Goal: Obtain resource: Download file/media

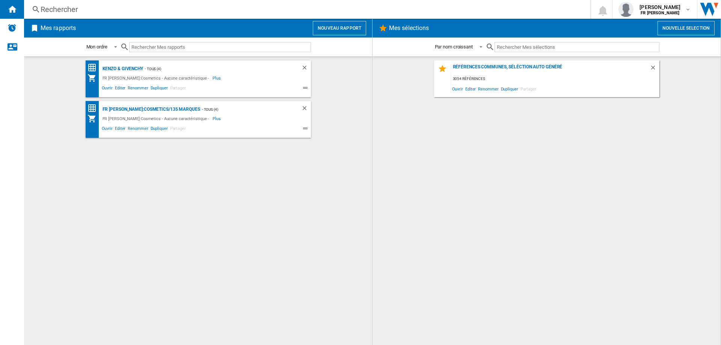
click at [327, 33] on button "Nouveau rapport" at bounding box center [339, 28] width 53 height 14
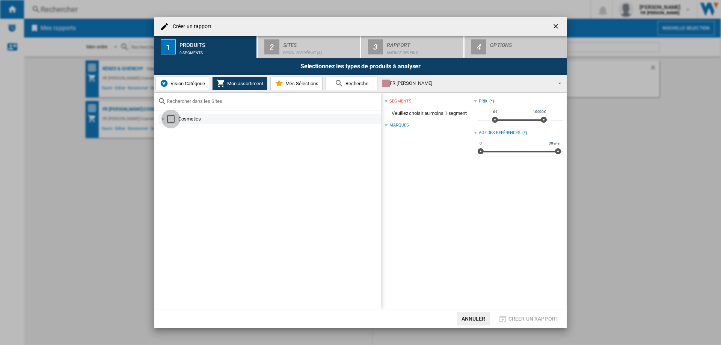
click at [170, 121] on div "Select" at bounding box center [171, 119] width 8 height 8
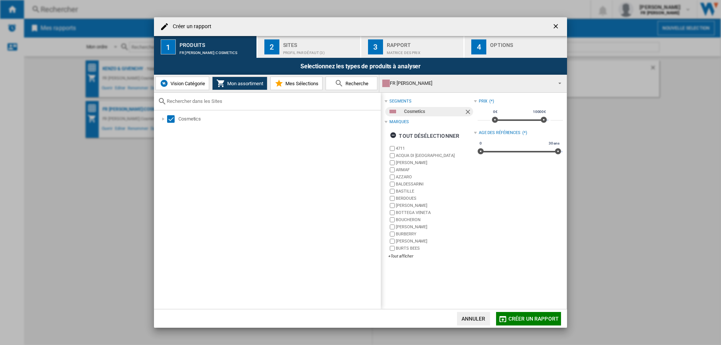
click at [298, 83] on span "Mes Sélections" at bounding box center [300, 84] width 35 height 6
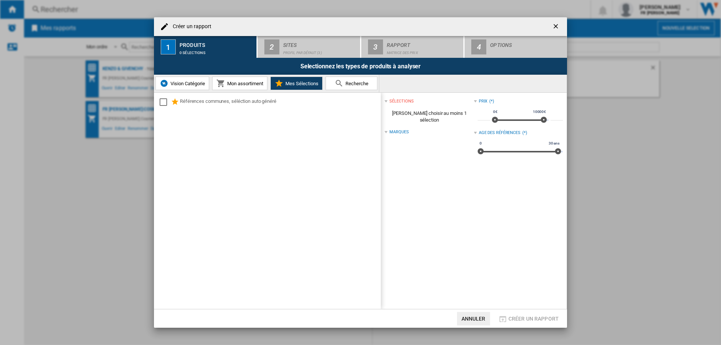
click at [292, 81] on span "Mes Sélections" at bounding box center [300, 84] width 35 height 6
click at [240, 79] on button "Mon assortiment" at bounding box center [239, 84] width 55 height 14
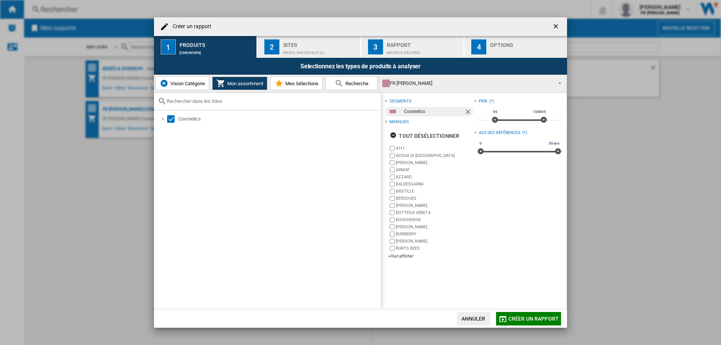
click at [330, 53] on div "Profil par défaut (3)" at bounding box center [320, 51] width 74 height 8
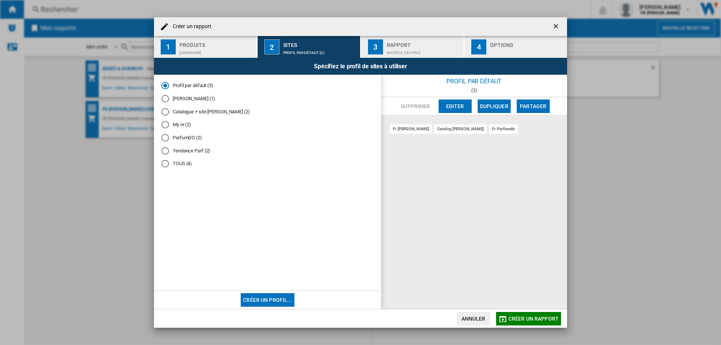
click at [186, 164] on md-radio-button "TOUS (4)" at bounding box center [267, 163] width 212 height 7
click at [389, 49] on div "Matrice des prix" at bounding box center [424, 51] width 74 height 8
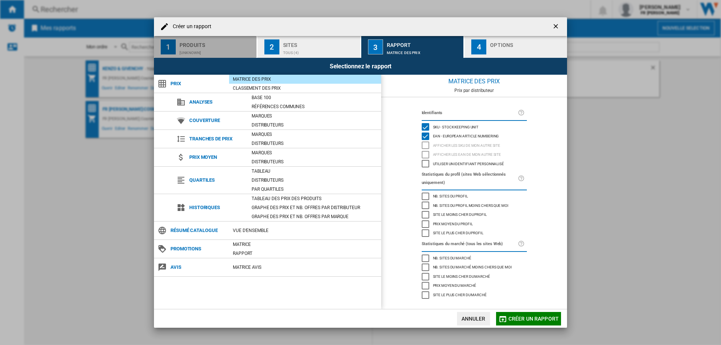
click at [231, 49] on div "[UNKNOWN]" at bounding box center [216, 51] width 74 height 8
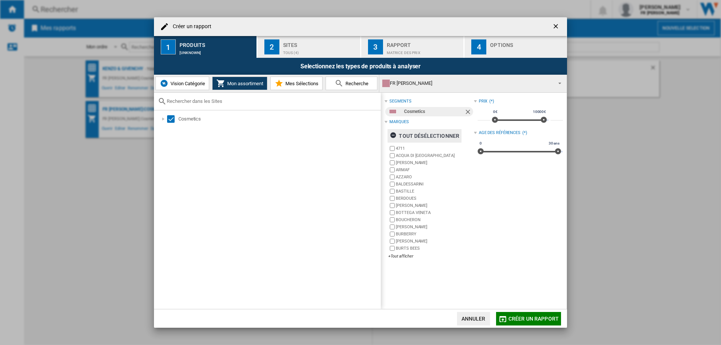
click at [420, 134] on div "tout désélectionner" at bounding box center [424, 136] width 69 height 14
click at [402, 257] on div "+Tout afficher" at bounding box center [430, 256] width 85 height 6
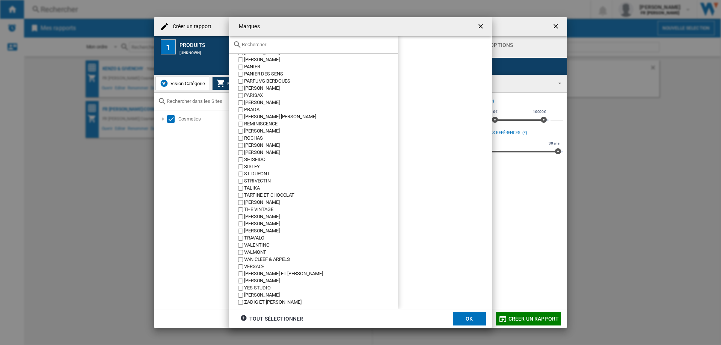
scroll to position [730, 0]
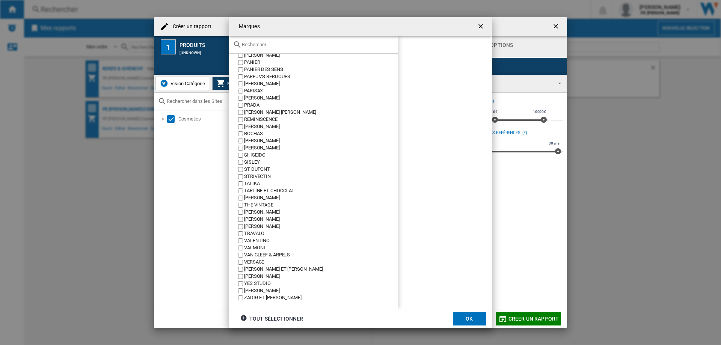
click at [286, 292] on div "[PERSON_NAME]" at bounding box center [321, 290] width 154 height 7
click at [473, 315] on button "OK" at bounding box center [469, 319] width 33 height 14
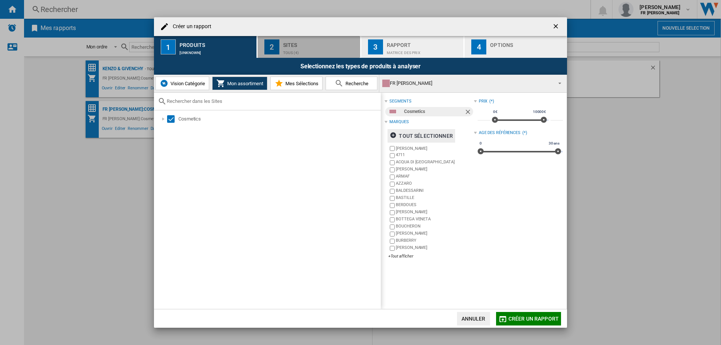
click at [338, 47] on div "TOUS (4)" at bounding box center [320, 51] width 74 height 8
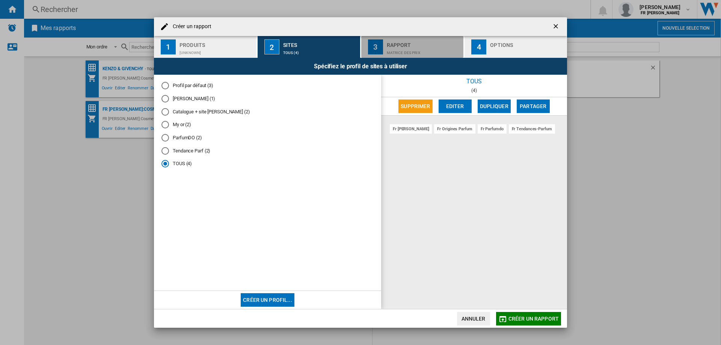
click at [398, 45] on div "Rapport" at bounding box center [424, 43] width 74 height 8
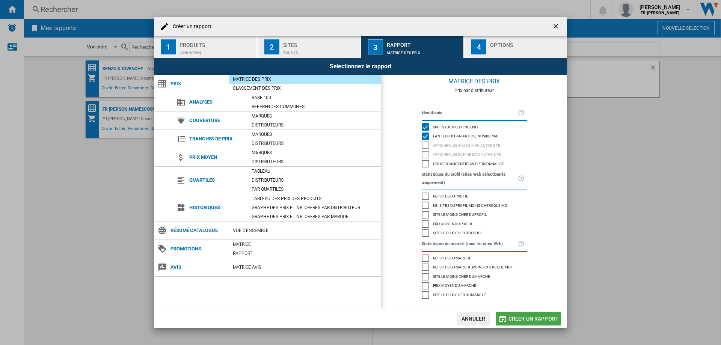
click at [527, 320] on span "Créer un rapport" at bounding box center [533, 319] width 50 height 6
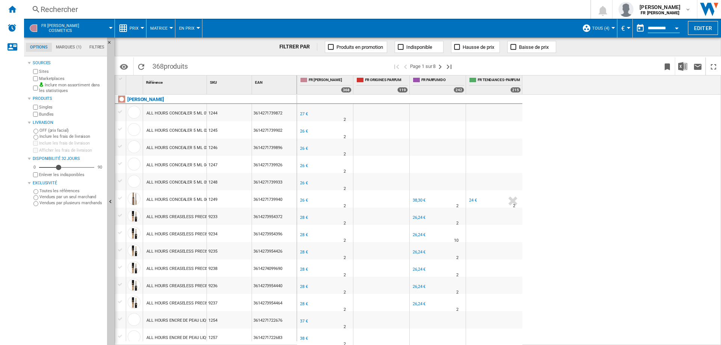
click at [191, 31] on button "En Prix" at bounding box center [188, 28] width 19 height 19
click at [161, 25] on md-backdrop at bounding box center [360, 172] width 721 height 345
click at [164, 32] on button "Matrice" at bounding box center [160, 28] width 21 height 19
click at [160, 23] on md-backdrop at bounding box center [360, 172] width 721 height 345
click at [139, 29] on button "Prix" at bounding box center [136, 28] width 13 height 19
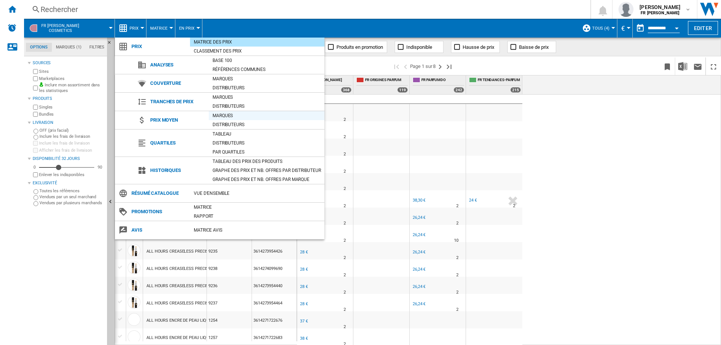
click at [242, 115] on div "Marques" at bounding box center [267, 116] width 116 height 8
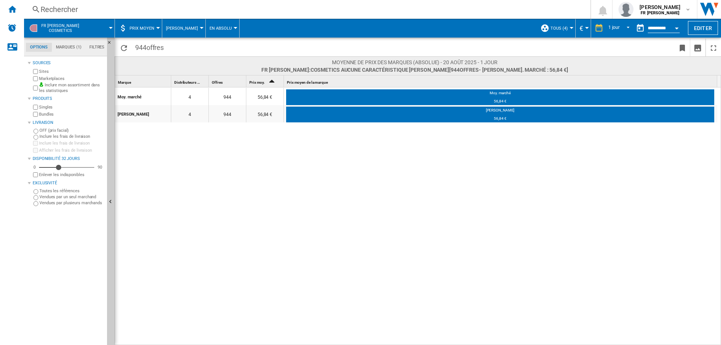
click at [214, 29] on span "En Absolu" at bounding box center [220, 28] width 22 height 5
click at [221, 83] on span "Par Distributeur" at bounding box center [227, 82] width 40 height 7
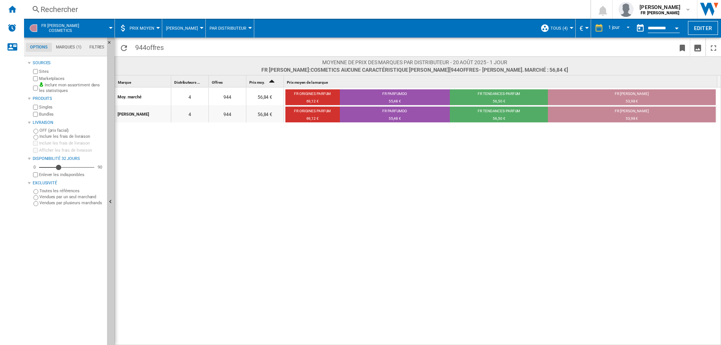
click at [67, 49] on md-tab-item "Marques (1)" at bounding box center [68, 47] width 33 height 9
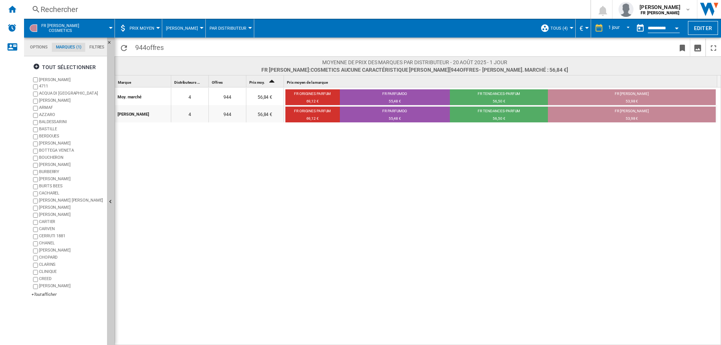
click at [41, 42] on md-tabs-canvas "Options Marques (1) Filtres Options Marques (1) Filtres" at bounding box center [69, 47] width 90 height 19
click at [107, 46] on ng-md-icon "Masquer" at bounding box center [111, 44] width 9 height 9
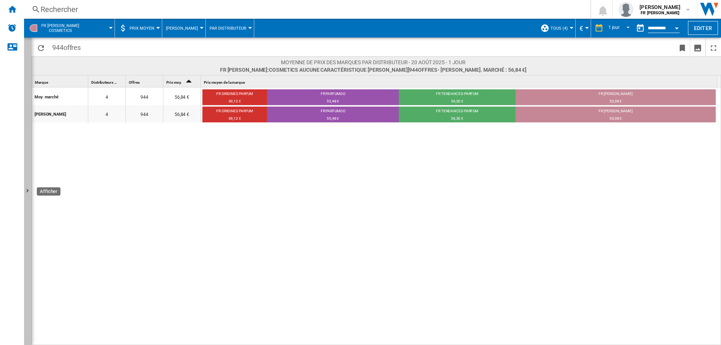
click at [26, 41] on button "Afficher" at bounding box center [28, 191] width 8 height 307
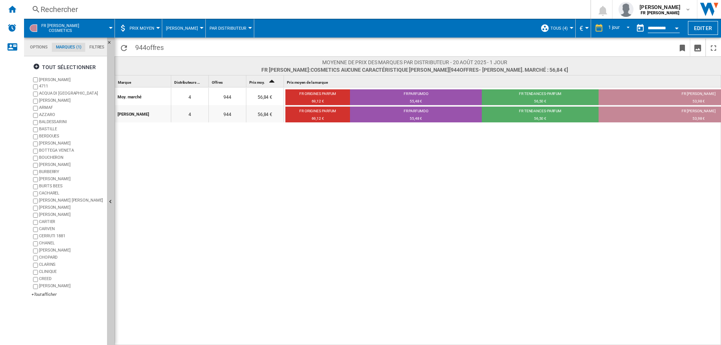
click at [94, 45] on md-tab-item "Filtres" at bounding box center [96, 47] width 23 height 9
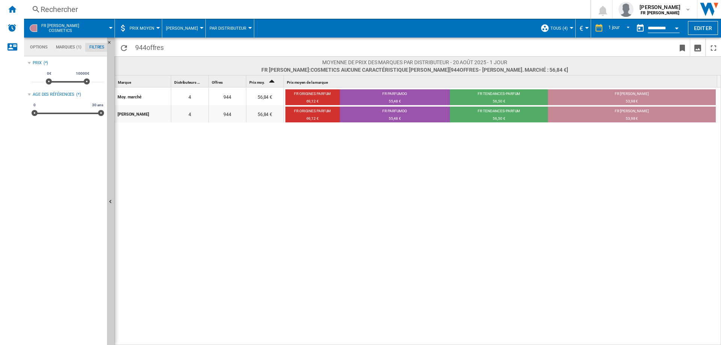
click at [34, 49] on md-tab-item "Options" at bounding box center [39, 47] width 26 height 9
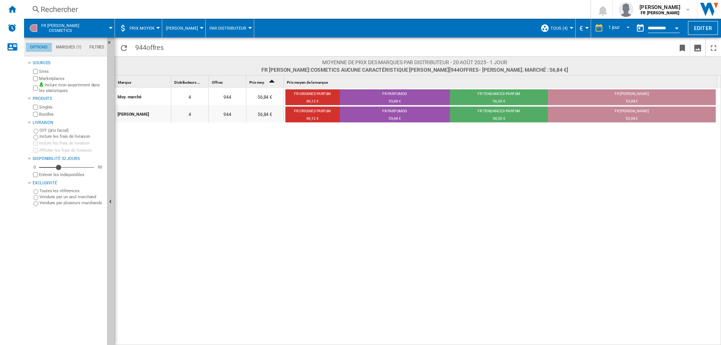
scroll to position [9, 0]
click at [70, 30] on button "FR [PERSON_NAME] Cosmetics" at bounding box center [63, 28] width 45 height 19
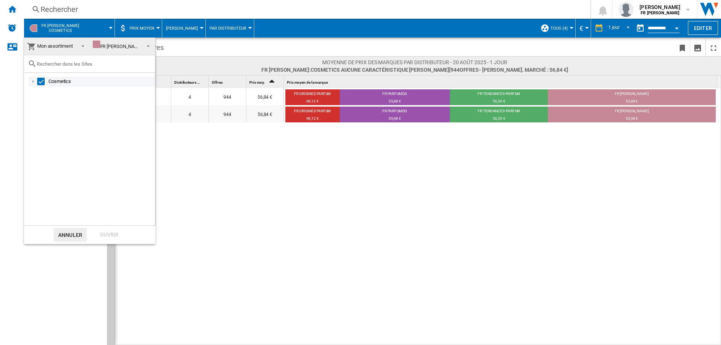
click at [34, 81] on div at bounding box center [34, 82] width 8 height 8
click at [47, 92] on div "Select" at bounding box center [49, 91] width 8 height 8
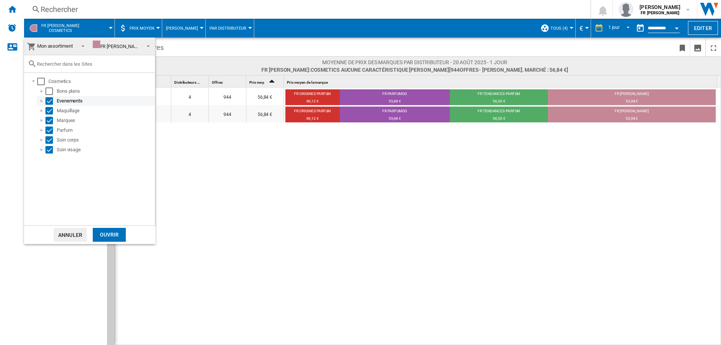
click at [49, 101] on div "Select" at bounding box center [49, 101] width 8 height 8
click at [49, 112] on div "Select" at bounding box center [49, 111] width 8 height 8
click at [50, 121] on div "Select" at bounding box center [49, 121] width 8 height 8
click at [51, 137] on div "Soin corps" at bounding box center [96, 140] width 118 height 10
click at [49, 147] on div "Select" at bounding box center [49, 150] width 8 height 8
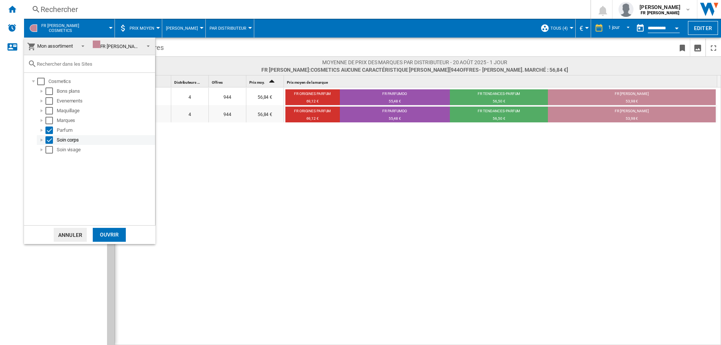
click at [48, 137] on div "Select" at bounding box center [49, 140] width 8 height 8
click at [42, 129] on div at bounding box center [42, 131] width 8 height 8
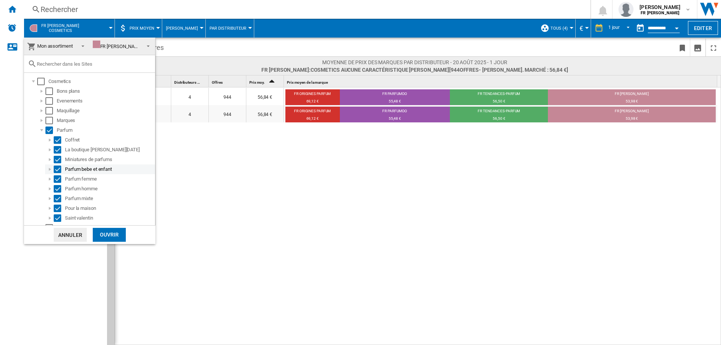
scroll to position [17, 0]
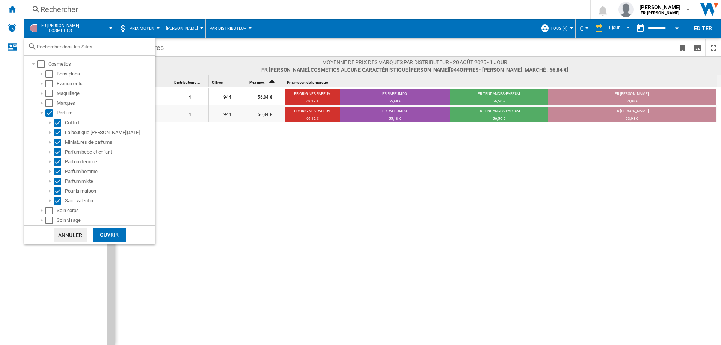
click at [102, 233] on div "Ouvrir" at bounding box center [109, 235] width 33 height 14
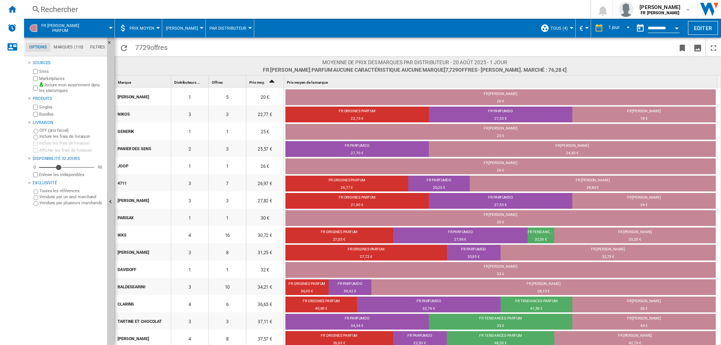
click at [58, 47] on md-tab-item "Marques (110)" at bounding box center [68, 47] width 36 height 9
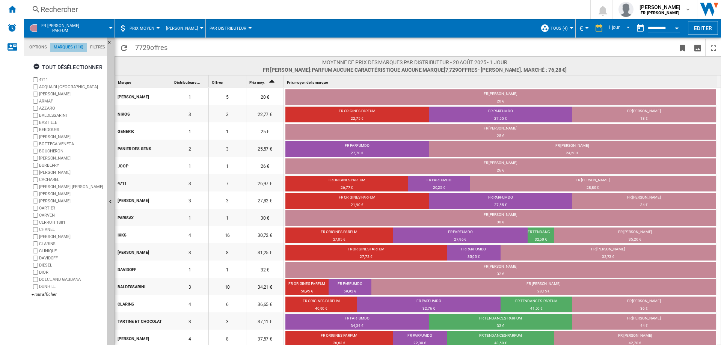
scroll to position [29, 0]
click at [54, 68] on div "tout désélectionner" at bounding box center [67, 67] width 69 height 14
click at [49, 297] on div "+Tout afficher" at bounding box center [68, 295] width 72 height 6
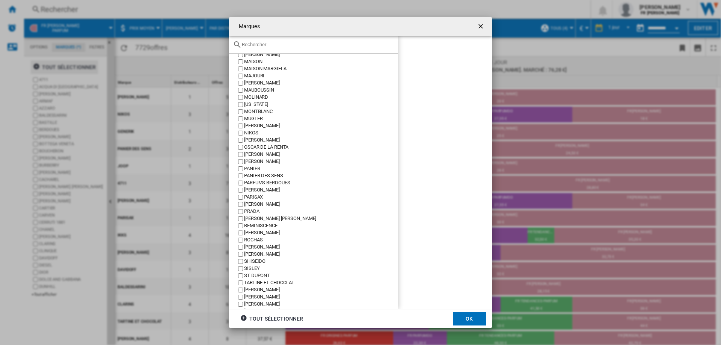
scroll to position [544, 0]
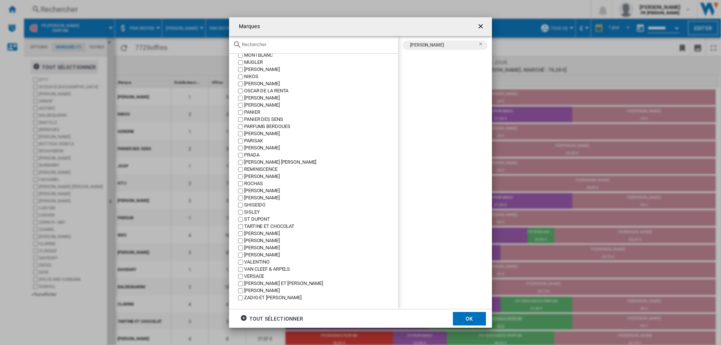
click at [462, 321] on button "OK" at bounding box center [469, 319] width 33 height 14
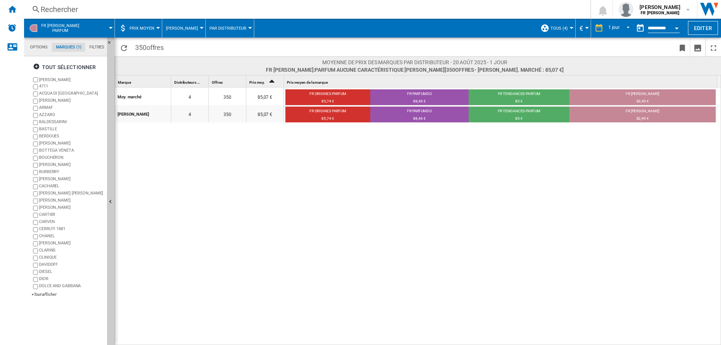
drag, startPoint x: 270, startPoint y: 337, endPoint x: 197, endPoint y: 270, distance: 99.4
click at [197, 270] on div "[PERSON_NAME]. marché 4 350 85,07 € FR ORIGINES PARFUM 85,74 € FR PARFUMDO 88,4…" at bounding box center [418, 216] width 606 height 258
click at [446, 334] on div "[PERSON_NAME]. marché 4 350 85,07 € FR ORIGINES PARFUM 85,74 € FR PARFUMDO 88,4…" at bounding box center [418, 216] width 606 height 258
click at [44, 47] on md-tab-item "Options" at bounding box center [39, 47] width 26 height 9
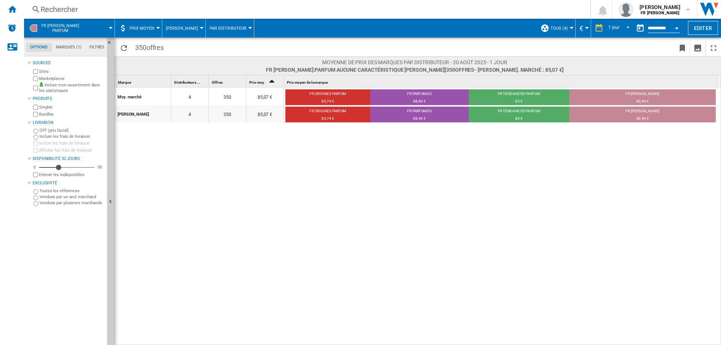
click at [93, 27] on span at bounding box center [100, 28] width 21 height 19
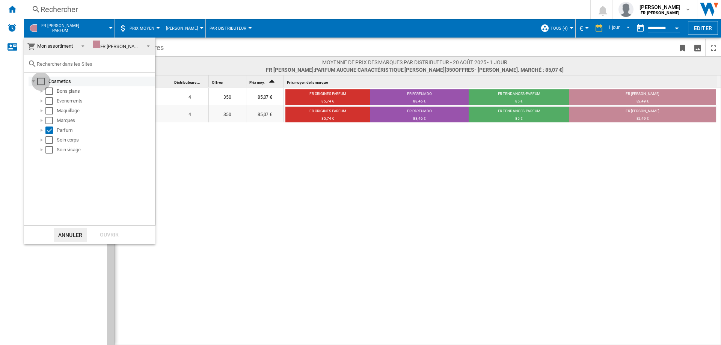
click at [41, 81] on div "Select" at bounding box center [41, 82] width 8 height 8
click at [103, 231] on div "Ouvrir" at bounding box center [109, 235] width 33 height 14
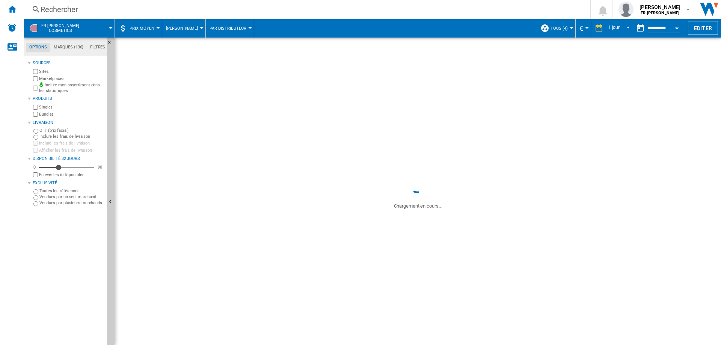
click at [69, 50] on md-tab-item "Marques (136)" at bounding box center [68, 47] width 36 height 9
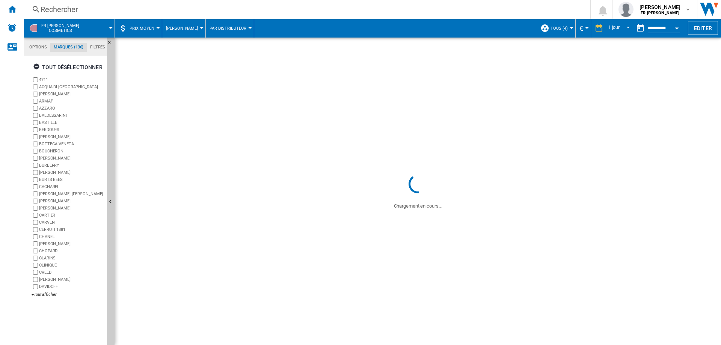
scroll to position [29, 0]
click at [70, 63] on div "tout désélectionner" at bounding box center [67, 67] width 69 height 14
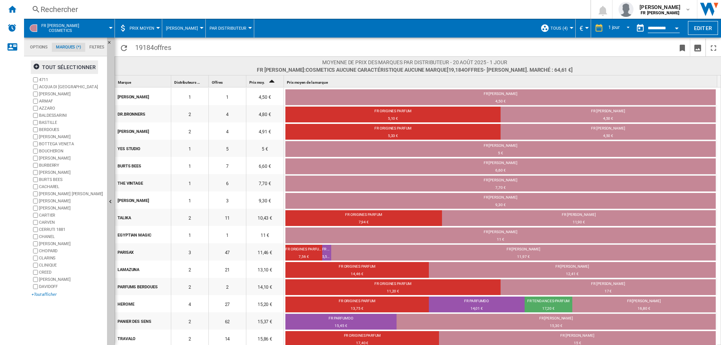
click at [41, 294] on div "+Tout afficher" at bounding box center [68, 295] width 72 height 6
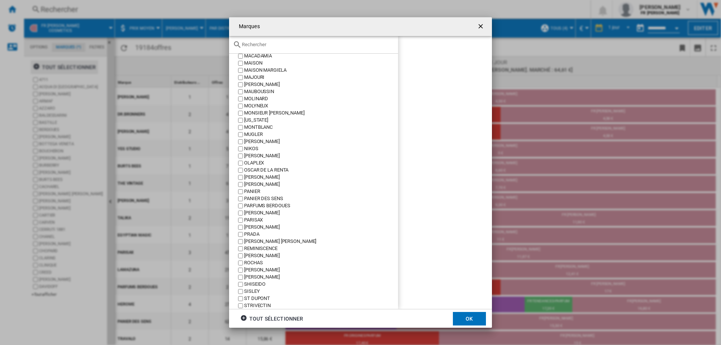
scroll to position [730, 0]
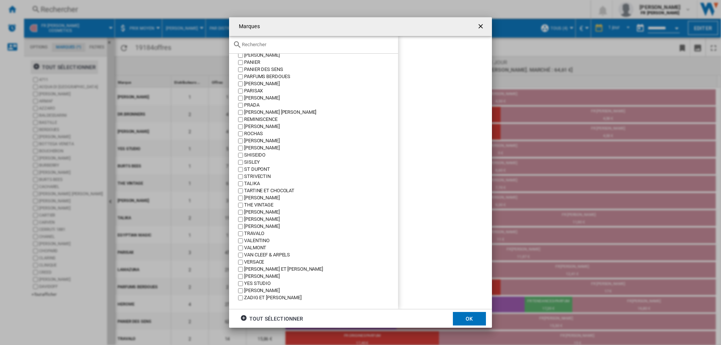
click at [267, 288] on div "[PERSON_NAME]" at bounding box center [321, 290] width 154 height 7
click at [460, 314] on button "OK" at bounding box center [469, 319] width 33 height 14
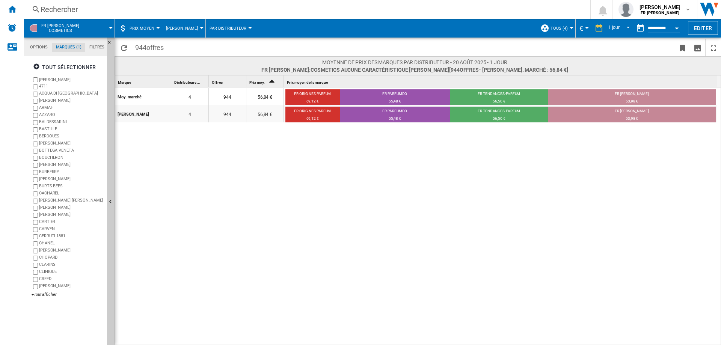
click at [579, 161] on div "[PERSON_NAME]. marché 4 944 56,84 € FR ORIGINES PARFUM 69,12 € FR PARFUMDO 55,4…" at bounding box center [418, 216] width 606 height 258
click at [142, 25] on button "Prix moyen" at bounding box center [144, 28] width 29 height 19
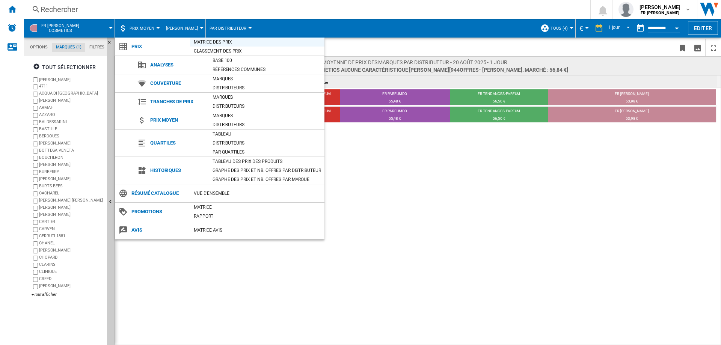
click at [236, 44] on div "Matrice des prix" at bounding box center [257, 42] width 134 height 8
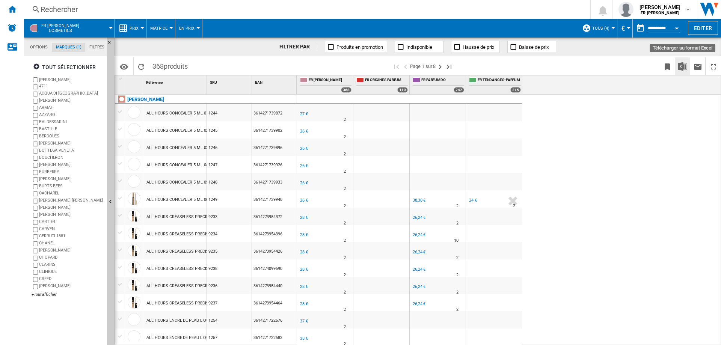
click at [681, 66] on img "Télécharger au format Excel" at bounding box center [682, 66] width 9 height 9
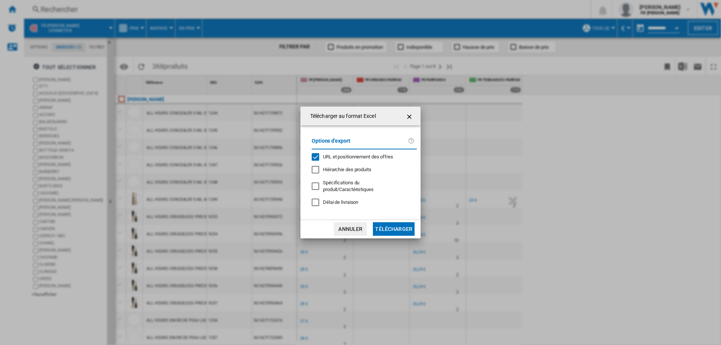
click at [401, 231] on button "Télécharger" at bounding box center [394, 229] width 42 height 14
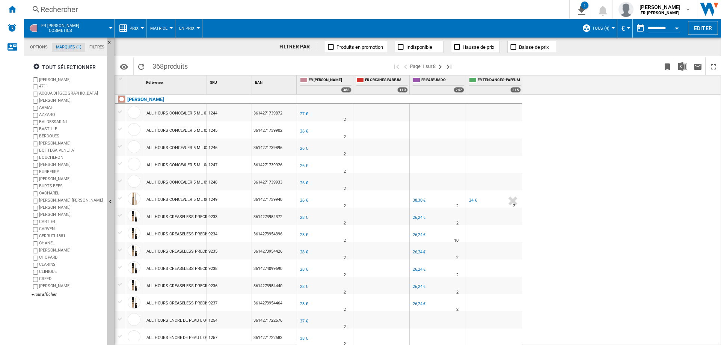
drag, startPoint x: 460, startPoint y: 190, endPoint x: 459, endPoint y: 178, distance: 12.0
click at [460, 190] on div at bounding box center [438, 181] width 56 height 17
